Goal: Information Seeking & Learning: Check status

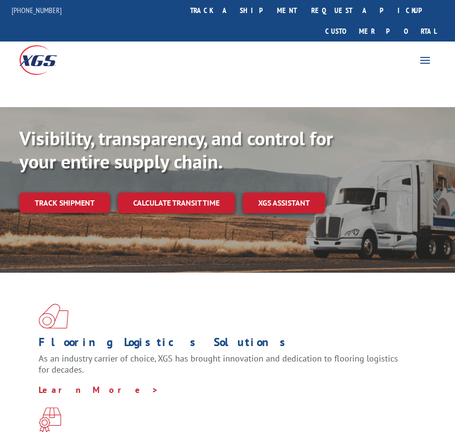
click at [276, 7] on link "track a shipment" at bounding box center [243, 10] width 121 height 21
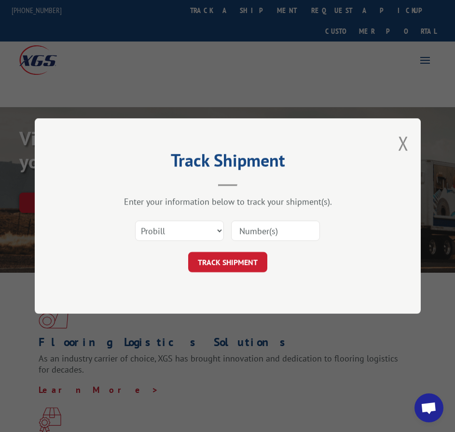
click at [254, 229] on input at bounding box center [275, 231] width 89 height 20
paste input "5549090"
type input "5549090"
click at [259, 251] on form "Select category... Probill BOL PO 5549090 TRACK SHIPMENT" at bounding box center [228, 243] width 290 height 57
click at [259, 259] on button "TRACK SHIPMENT" at bounding box center [227, 262] width 79 height 20
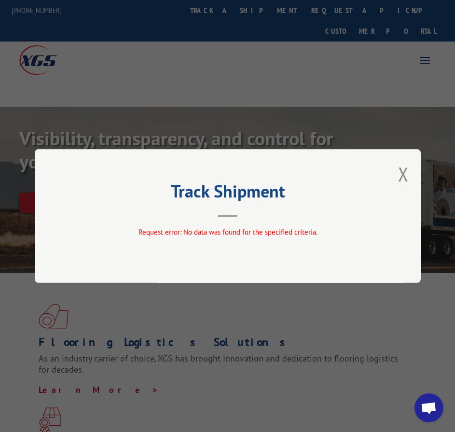
click at [400, 177] on button "Close modal" at bounding box center [403, 174] width 11 height 26
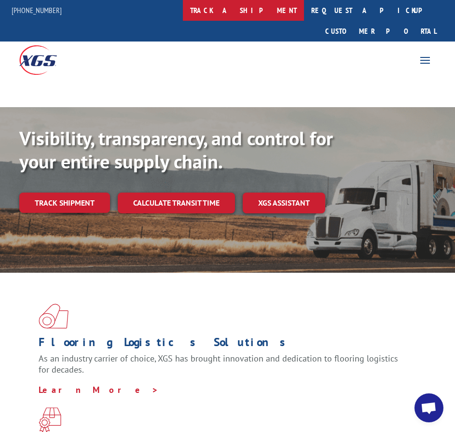
click at [274, 10] on link "track a shipment" at bounding box center [243, 10] width 121 height 21
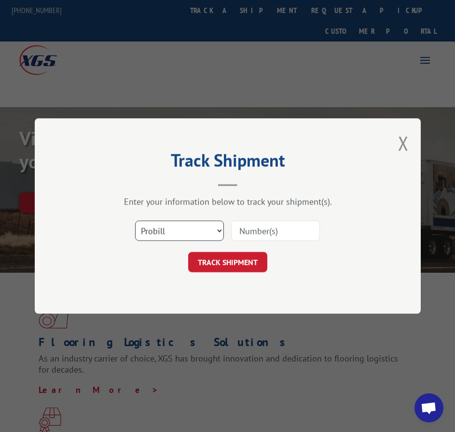
drag, startPoint x: 189, startPoint y: 228, endPoint x: 188, endPoint y: 238, distance: 10.7
click at [189, 228] on select "Select category... Probill BOL PO" at bounding box center [179, 231] width 89 height 20
select select "bol"
click at [135, 221] on select "Select category... Probill BOL PO" at bounding box center [179, 231] width 89 height 20
click at [265, 231] on input at bounding box center [275, 231] width 89 height 20
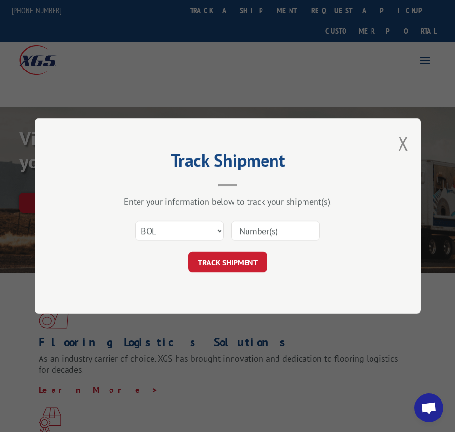
paste input "5549090"
type input "5549090"
click button "TRACK SHIPMENT" at bounding box center [227, 262] width 79 height 20
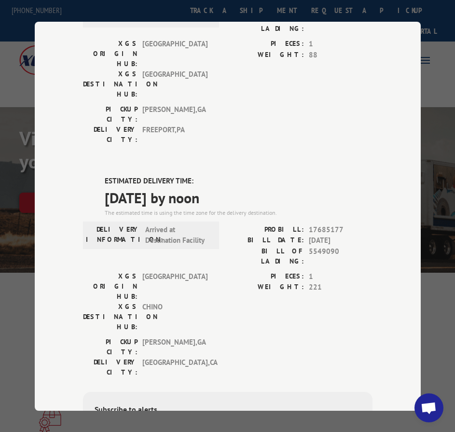
scroll to position [193, 0]
